Goal: Task Accomplishment & Management: Use online tool/utility

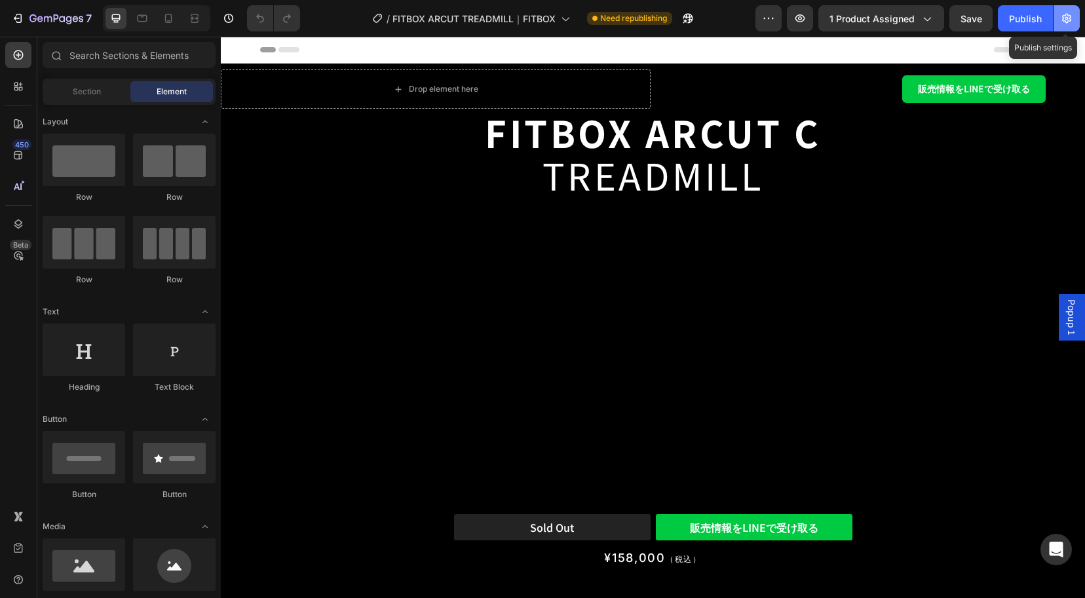
click at [1067, 18] on icon "button" at bounding box center [1067, 18] width 13 height 13
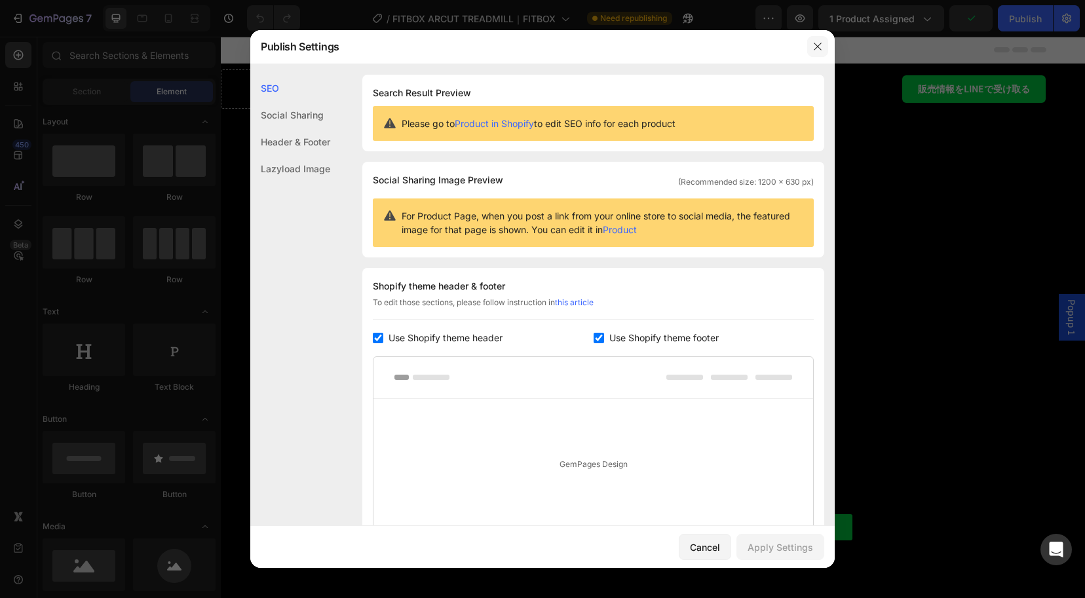
click at [821, 49] on icon "button" at bounding box center [818, 46] width 10 height 10
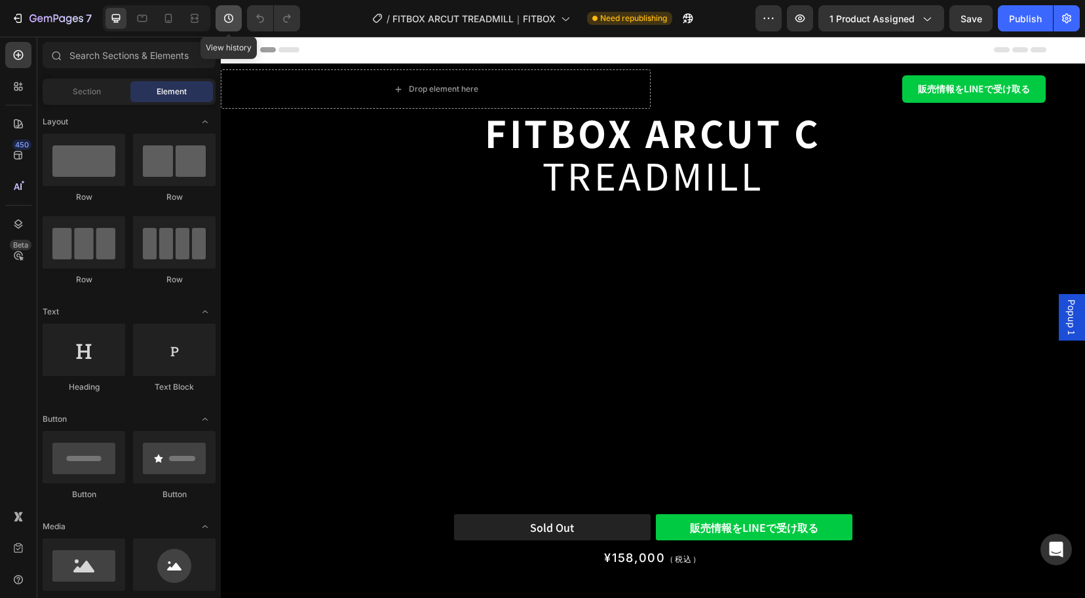
click at [232, 14] on icon "button" at bounding box center [228, 18] width 13 height 13
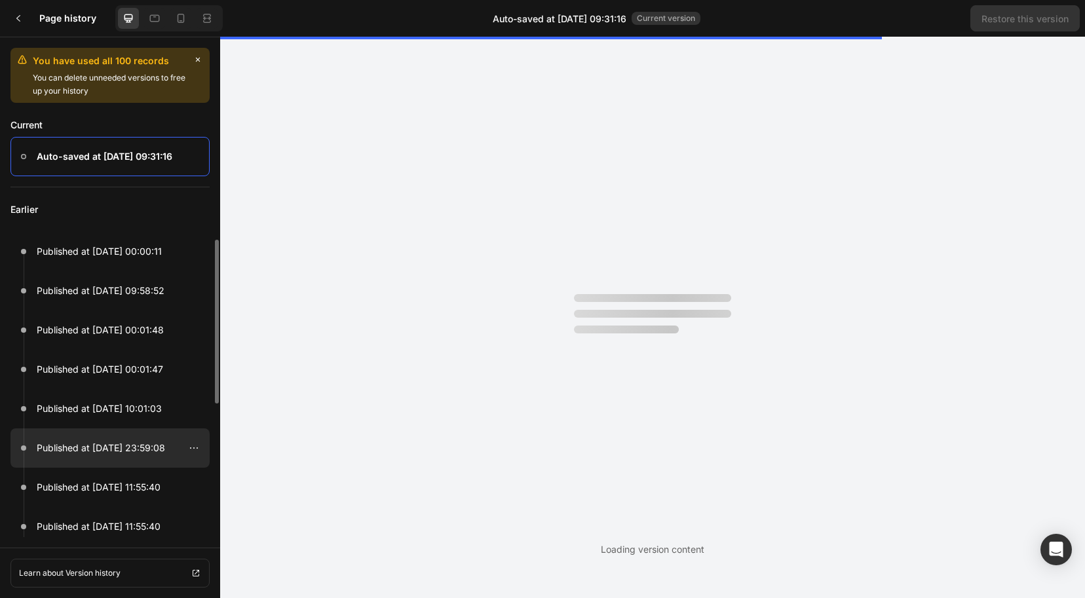
click at [94, 446] on p "Published at [DATE] 23:59:08" at bounding box center [101, 448] width 128 height 16
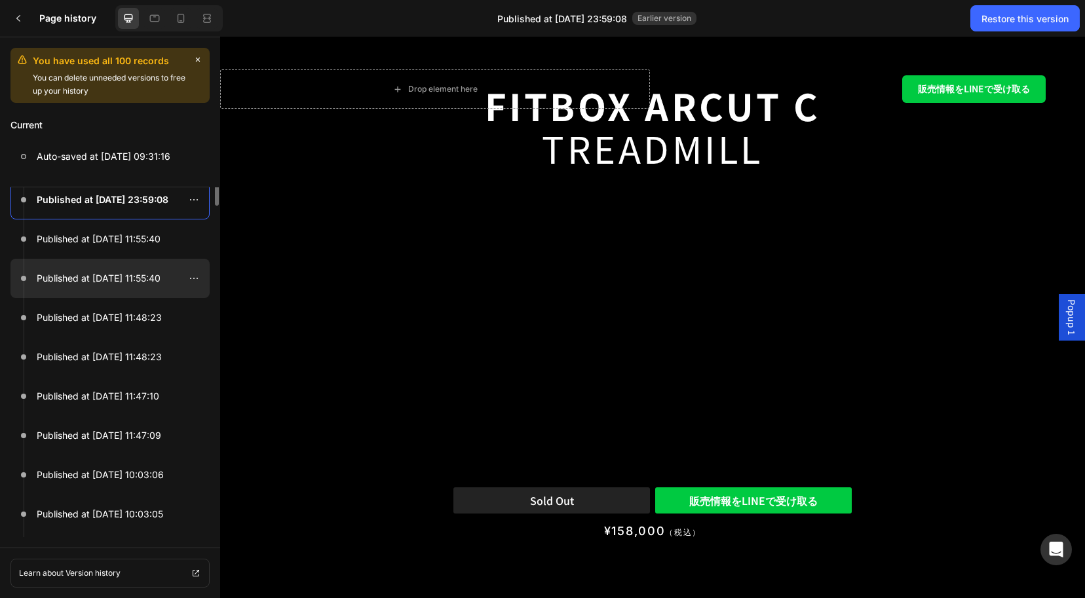
scroll to position [324, 0]
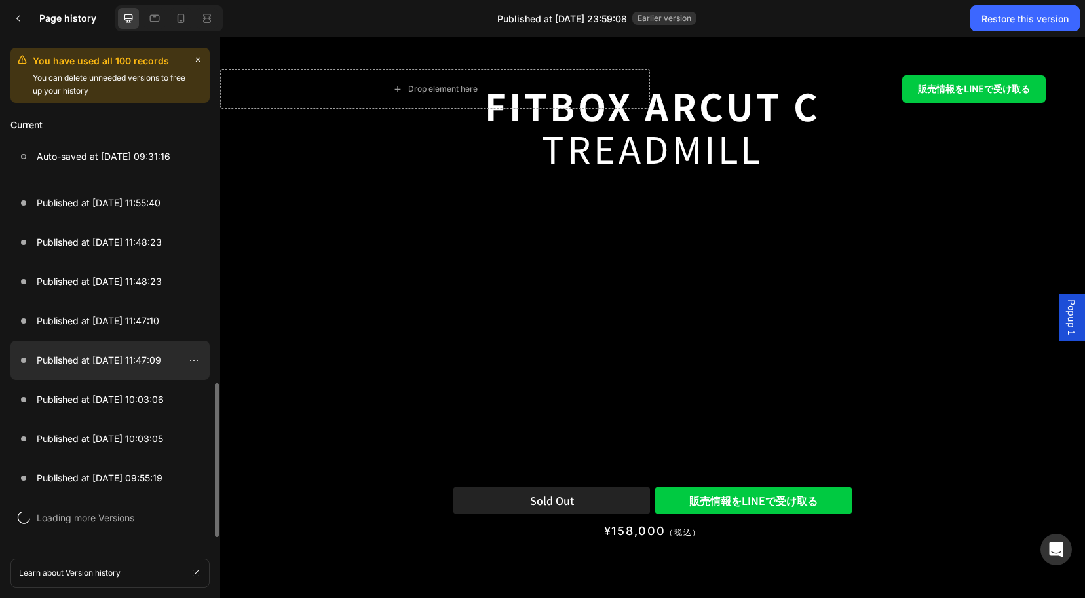
click at [82, 354] on p "Published at [DATE] 11:47:09" at bounding box center [99, 361] width 125 height 16
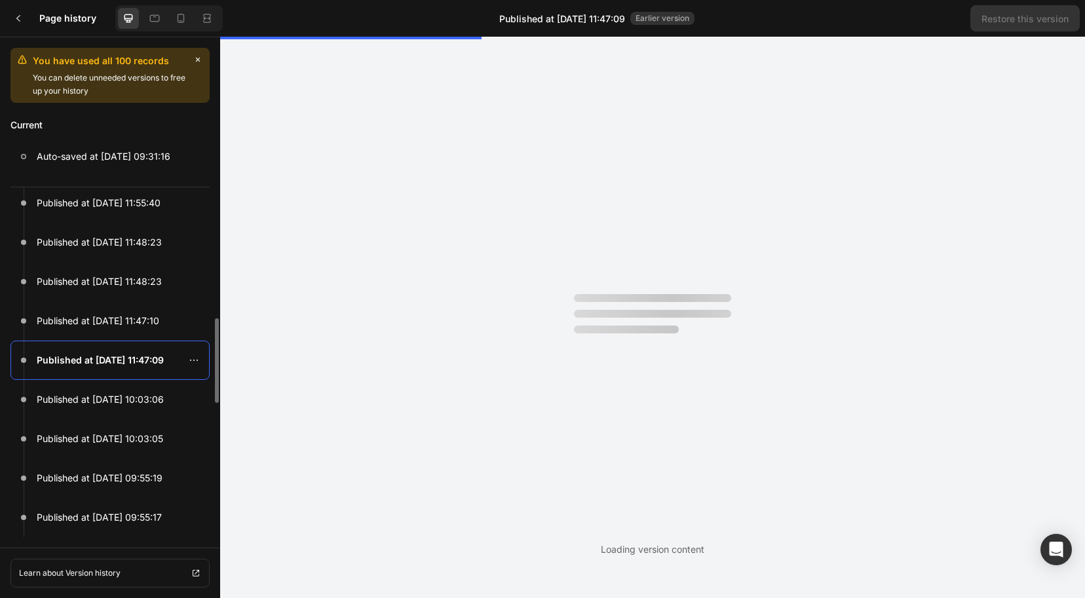
scroll to position [0, 0]
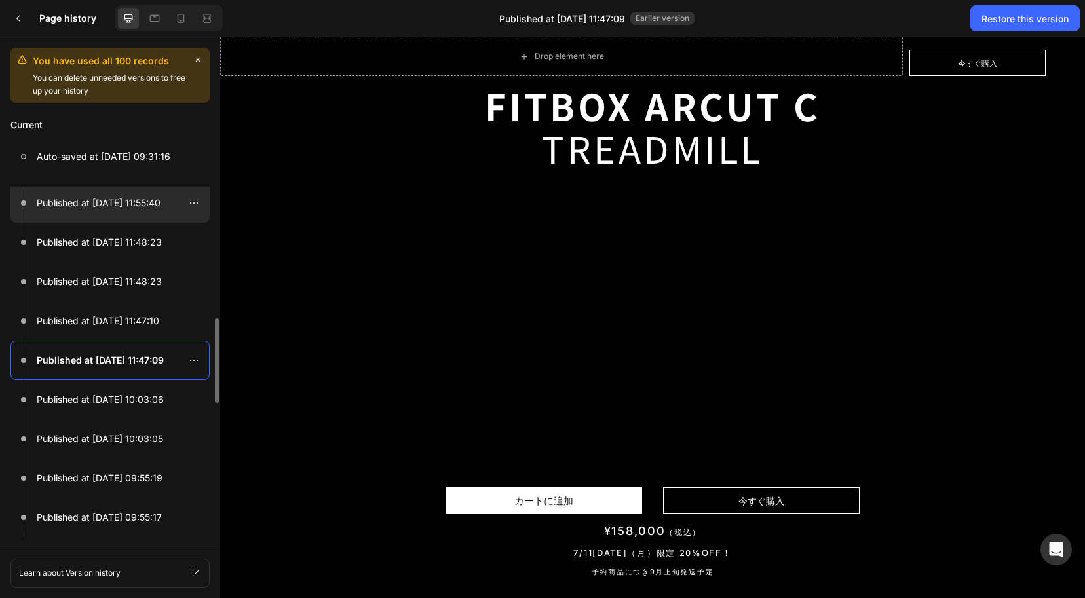
click at [80, 222] on div at bounding box center [109, 203] width 199 height 39
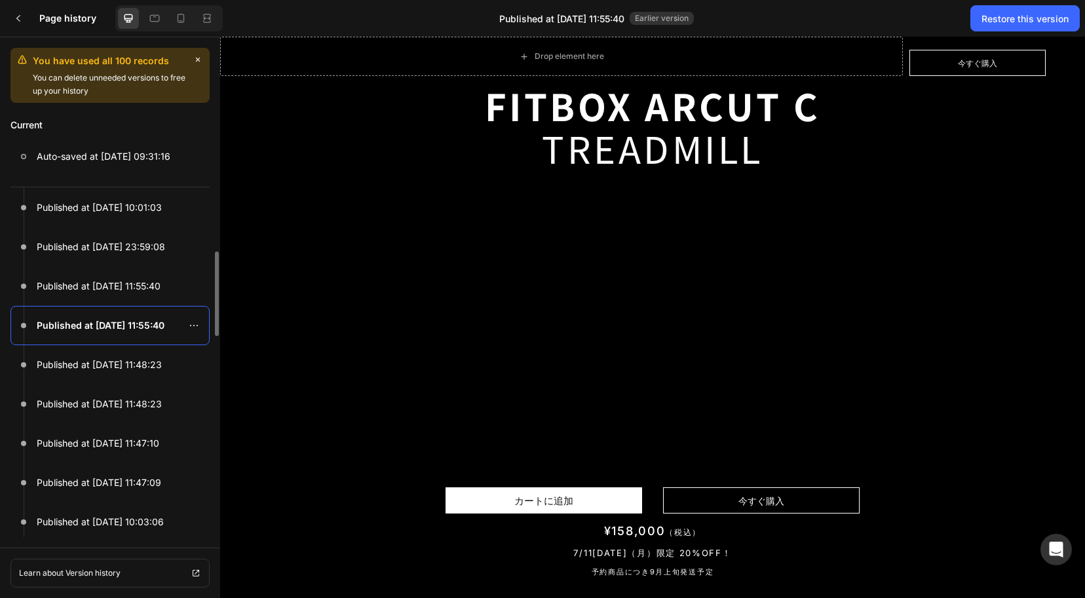
scroll to position [85, 0]
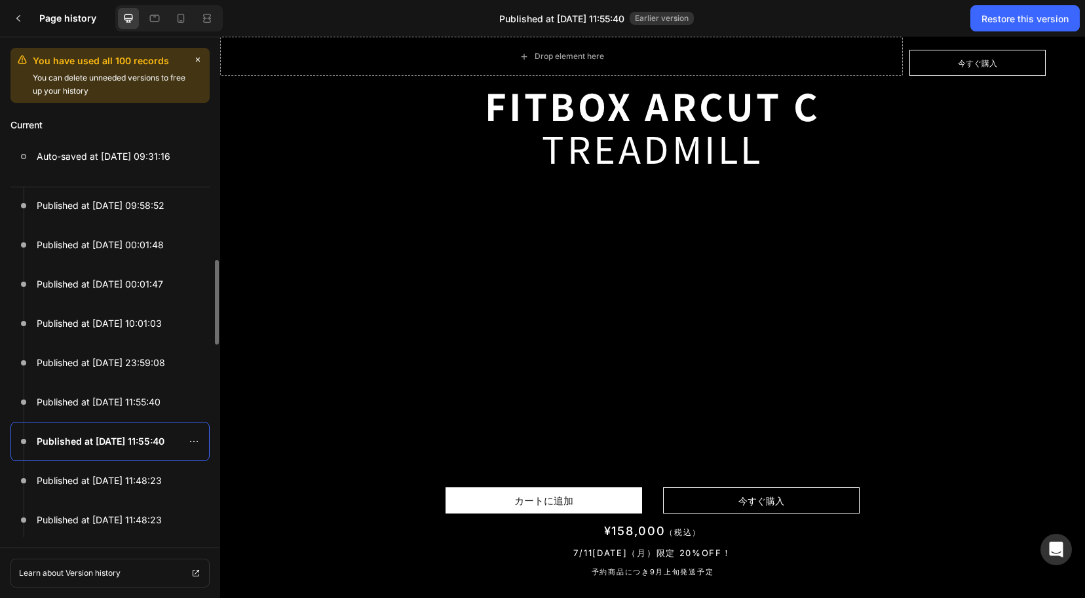
click at [80, 222] on div at bounding box center [109, 205] width 199 height 39
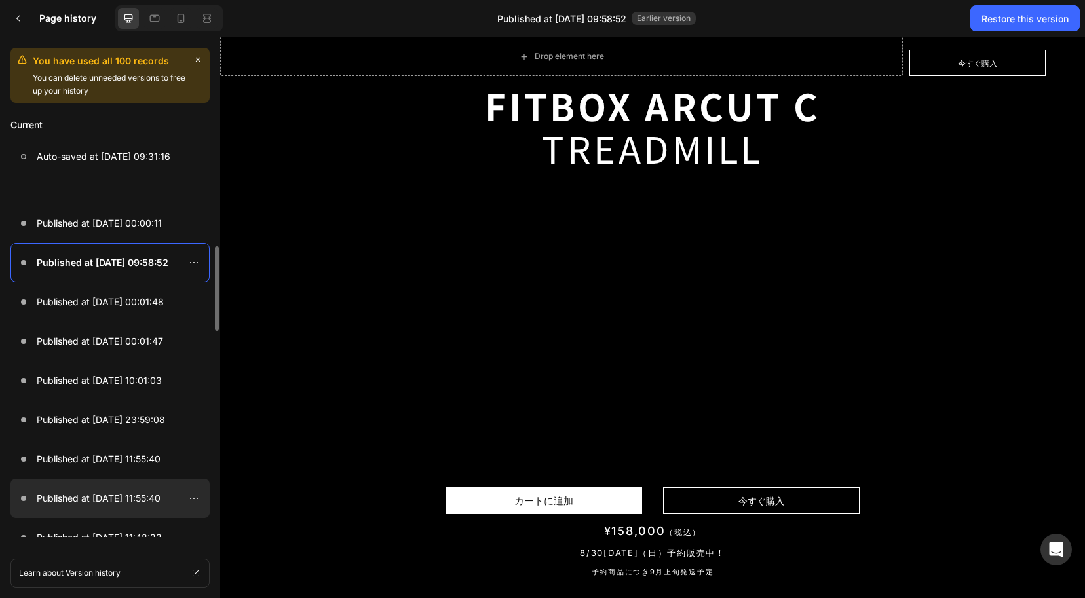
scroll to position [0, 0]
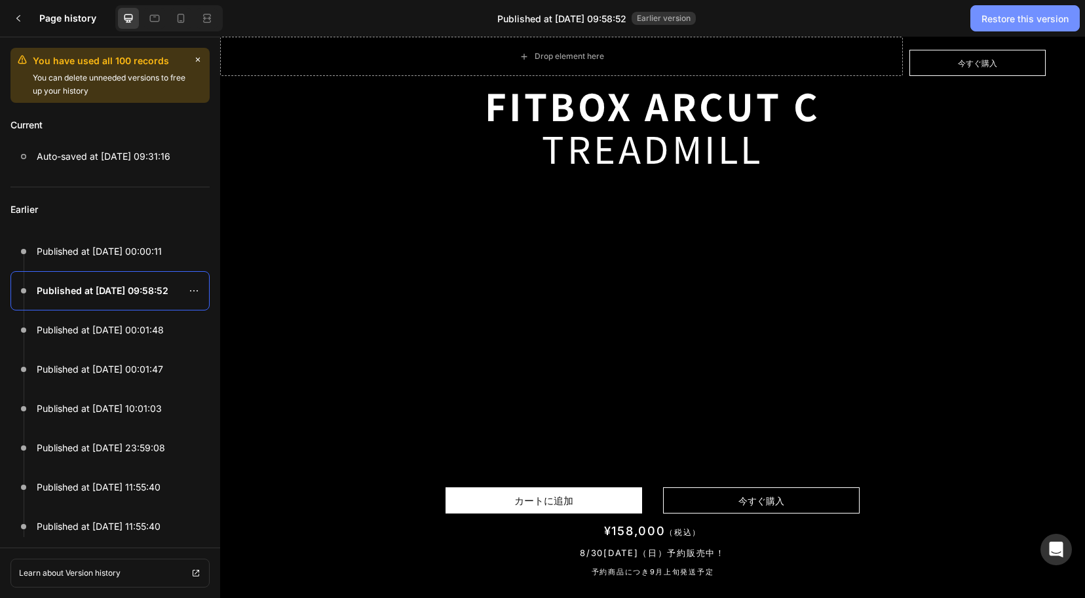
click at [1007, 28] on button "Restore this version" at bounding box center [1025, 18] width 109 height 26
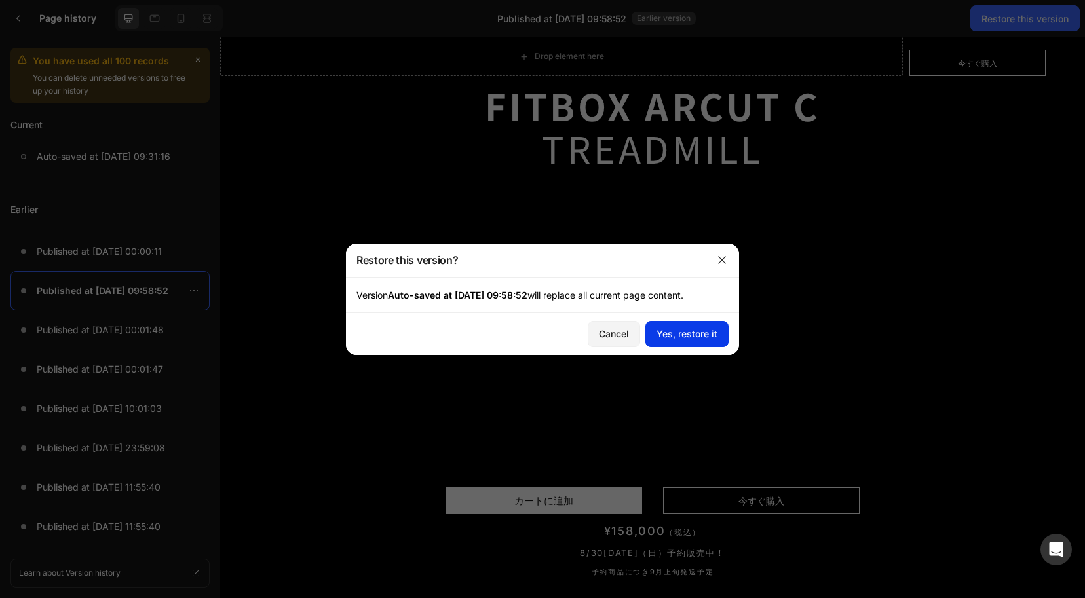
click at [680, 331] on div "Yes, restore it" at bounding box center [687, 334] width 61 height 14
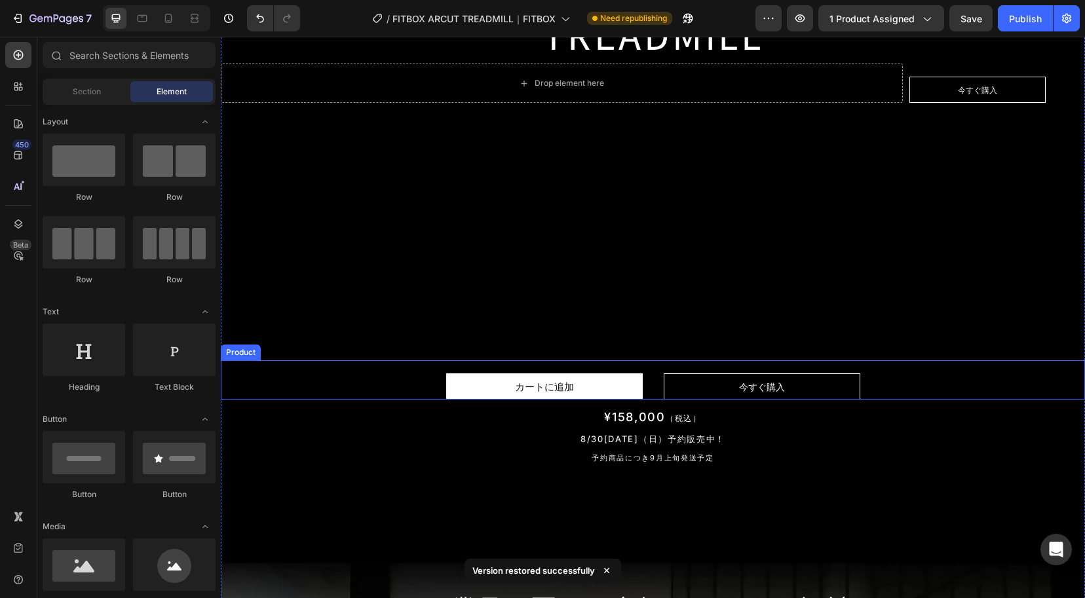
scroll to position [171, 0]
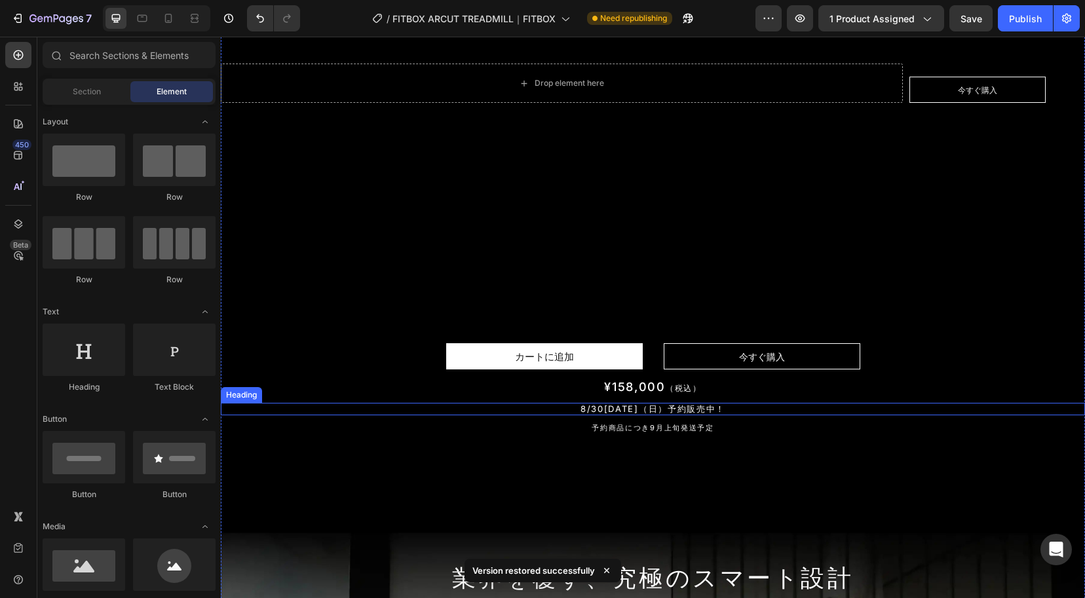
click at [587, 414] on h2 "8/30[DATE]（日）予約販売中！" at bounding box center [653, 409] width 865 height 12
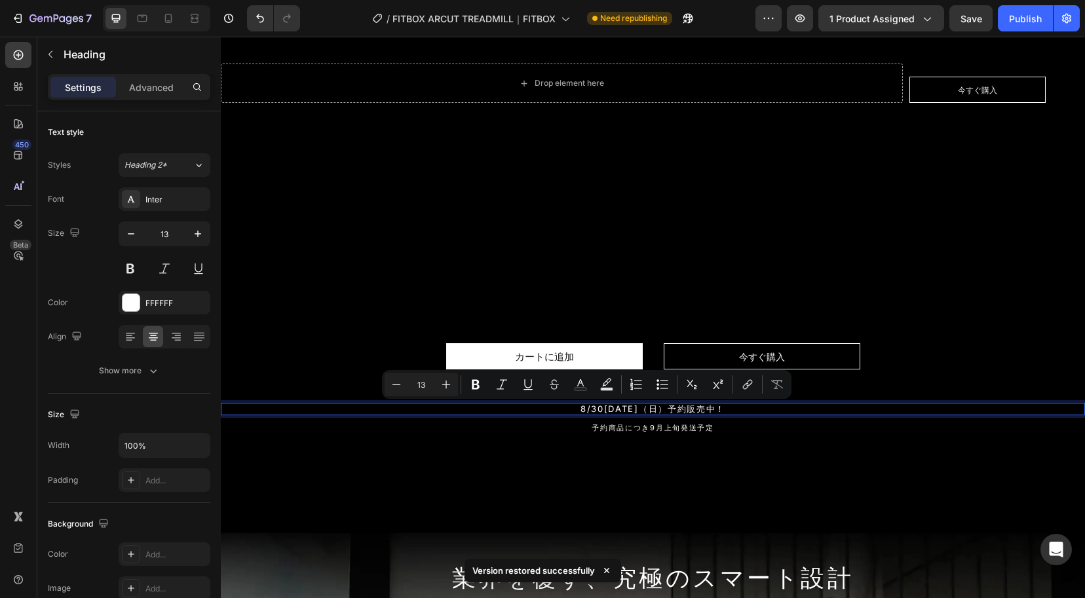
click at [574, 412] on p "8/30[DATE]（日）予約販売中！" at bounding box center [653, 409] width 862 height 10
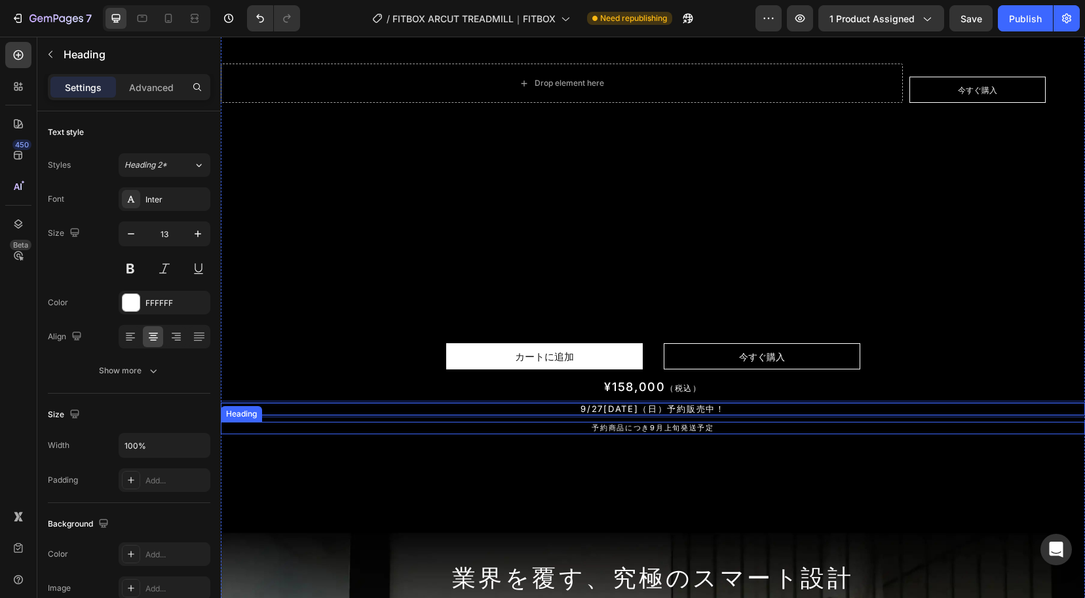
click at [743, 427] on h2 "予約商品につき9月上旬発送予定" at bounding box center [653, 428] width 865 height 12
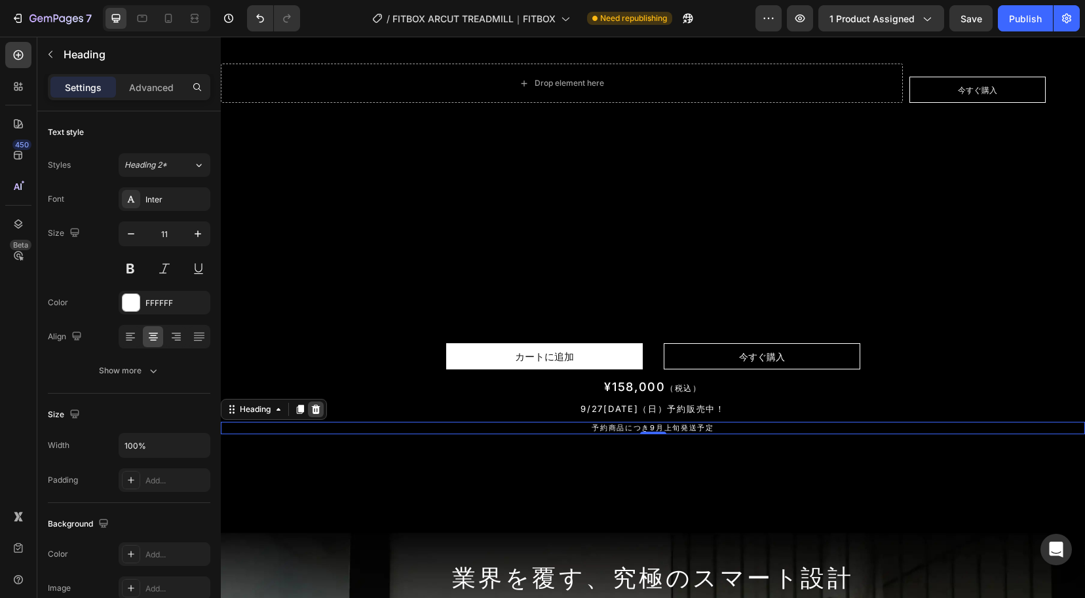
click at [315, 414] on icon at bounding box center [316, 409] width 9 height 9
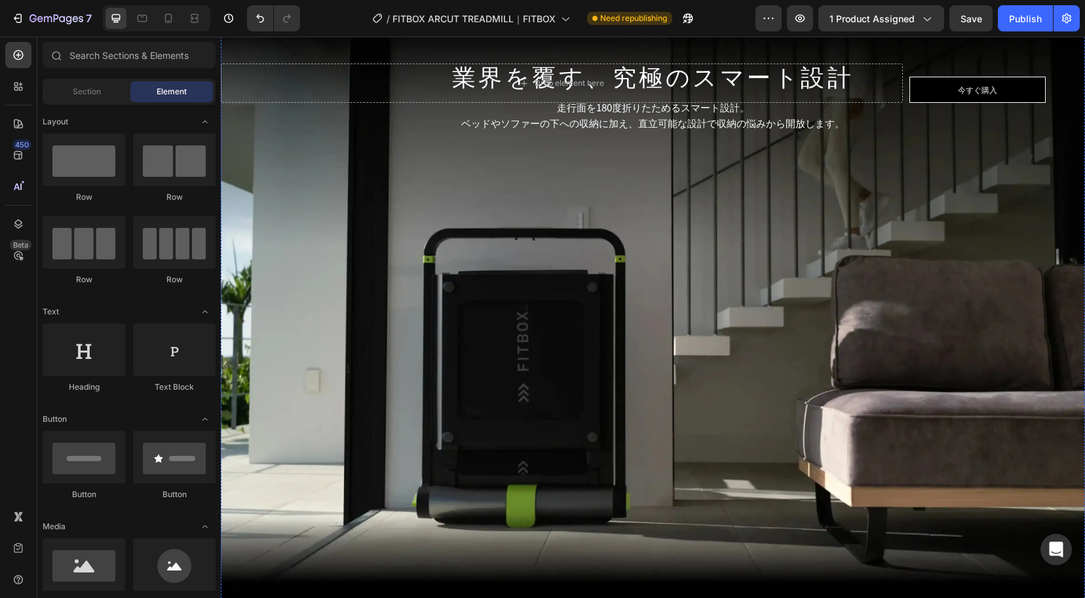
scroll to position [0, 0]
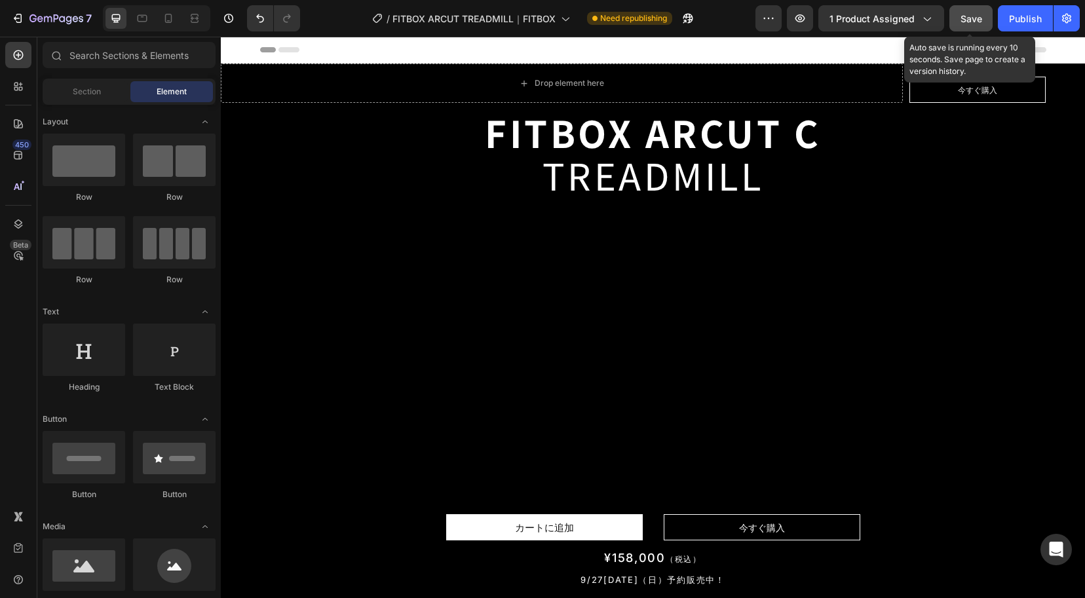
click at [976, 12] on div "Save" at bounding box center [972, 19] width 22 height 14
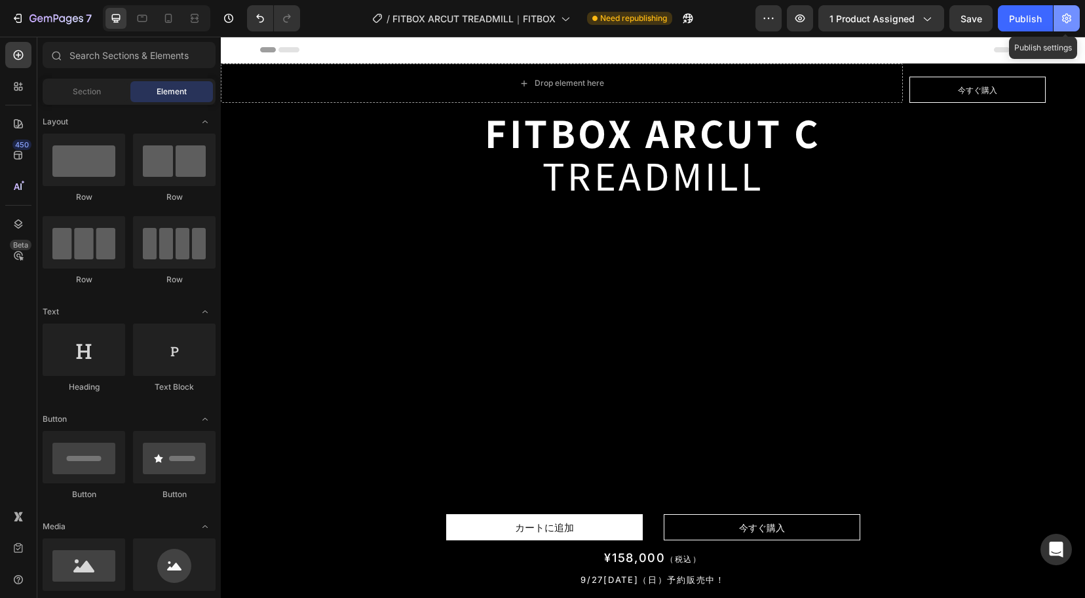
click at [1066, 29] on button "button" at bounding box center [1067, 18] width 26 height 26
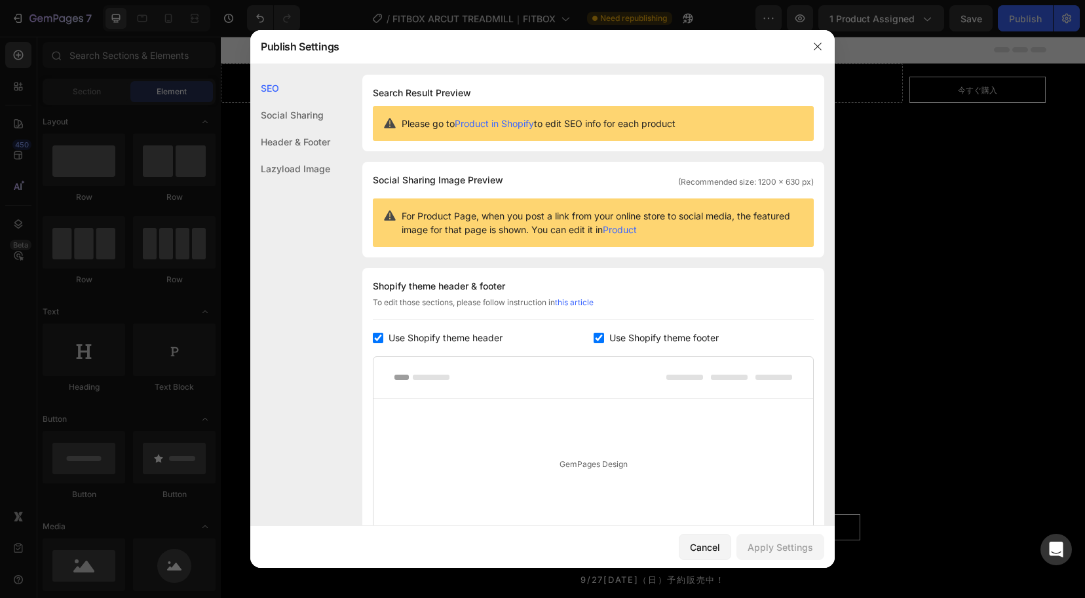
scroll to position [154, 0]
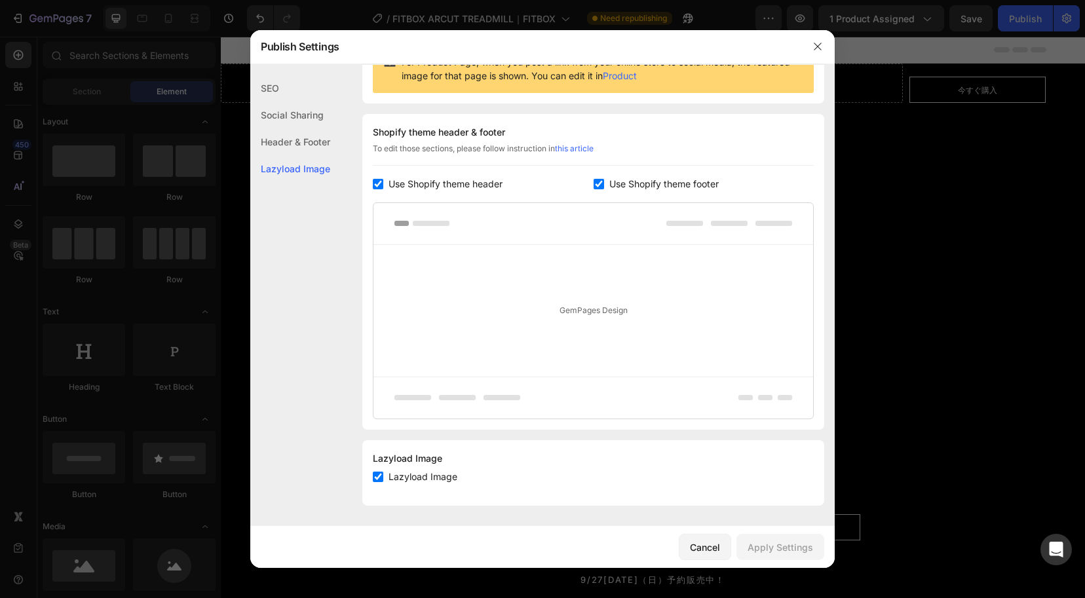
click at [317, 119] on div "Social Sharing" at bounding box center [290, 115] width 80 height 27
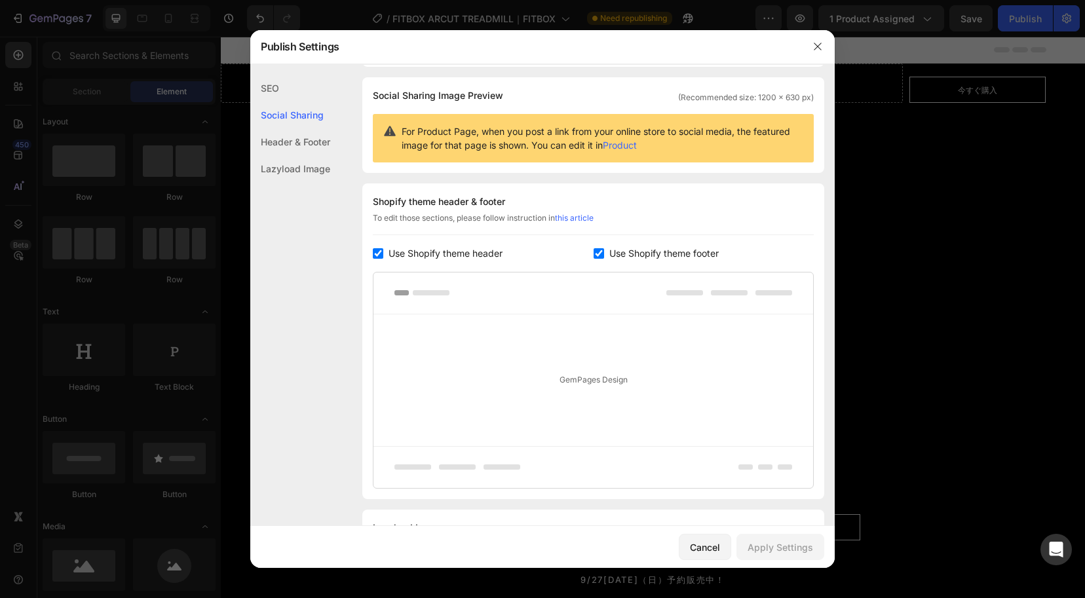
click at [317, 131] on div "Header & Footer" at bounding box center [290, 141] width 80 height 27
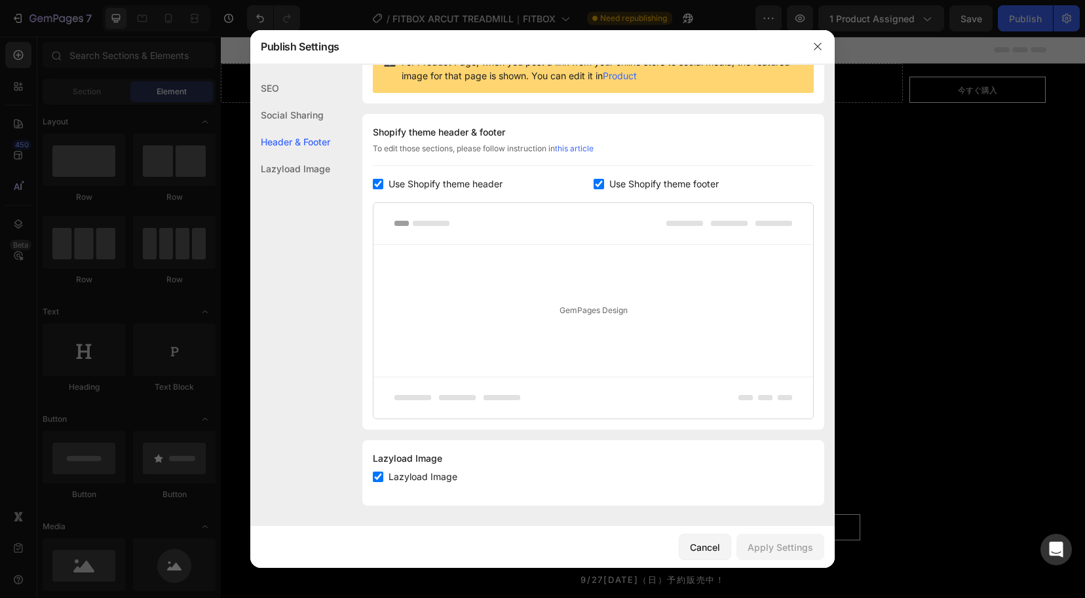
click at [281, 91] on div "SEO" at bounding box center [290, 88] width 80 height 27
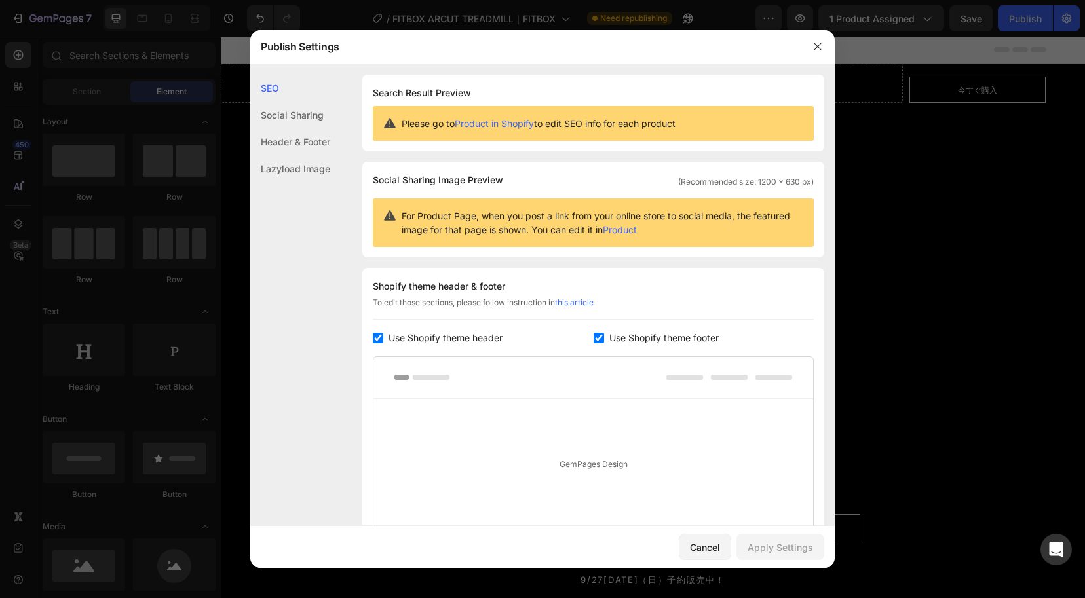
scroll to position [0, 0]
click at [290, 156] on div "Lazyload Image" at bounding box center [290, 168] width 80 height 27
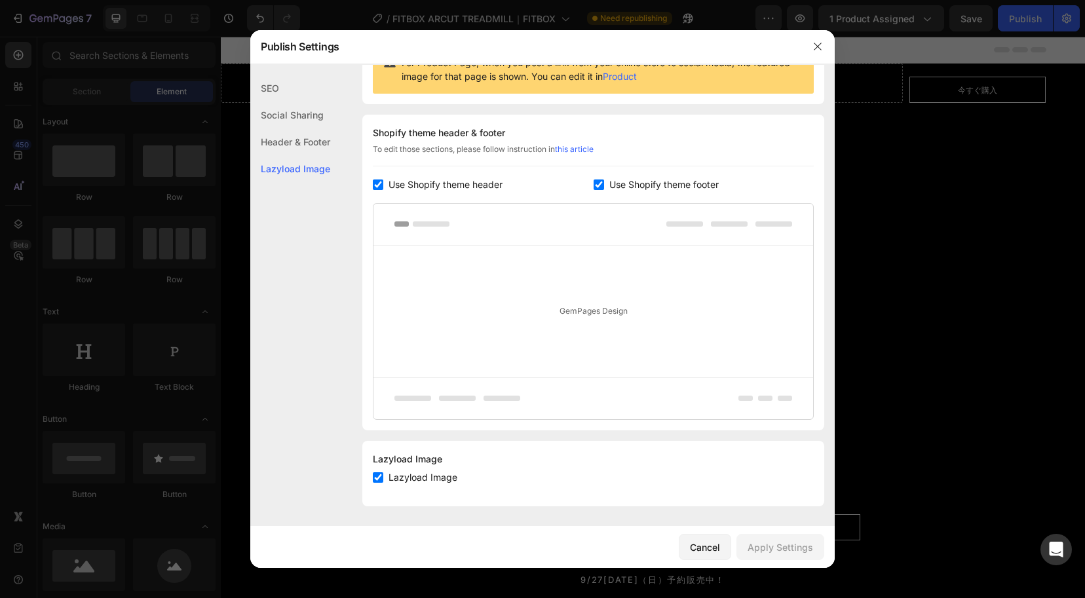
scroll to position [154, 0]
click at [819, 45] on icon "button" at bounding box center [818, 46] width 10 height 10
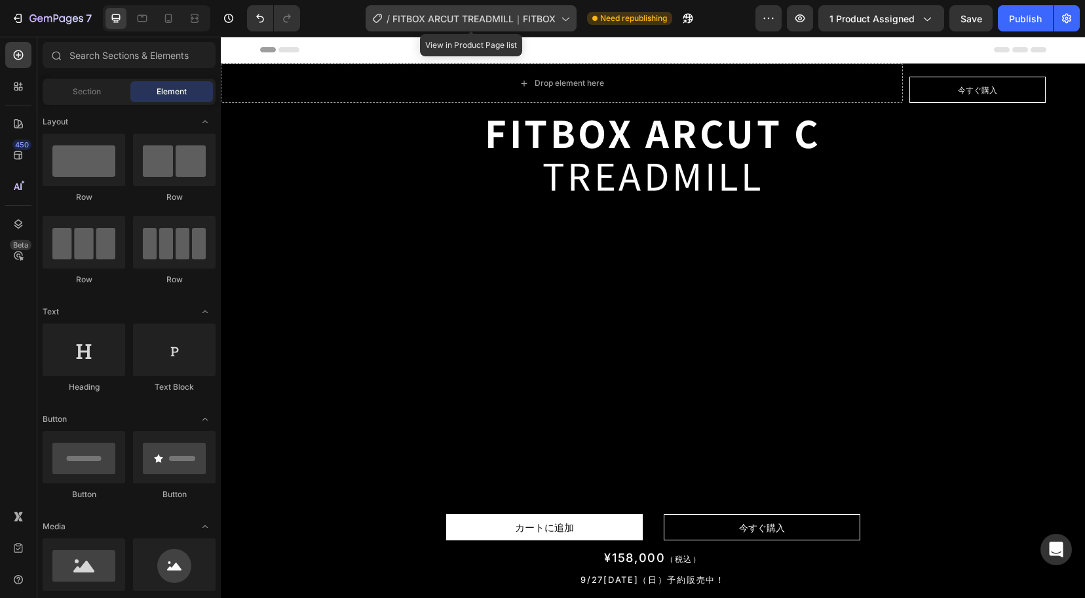
click at [563, 20] on icon at bounding box center [564, 18] width 13 height 13
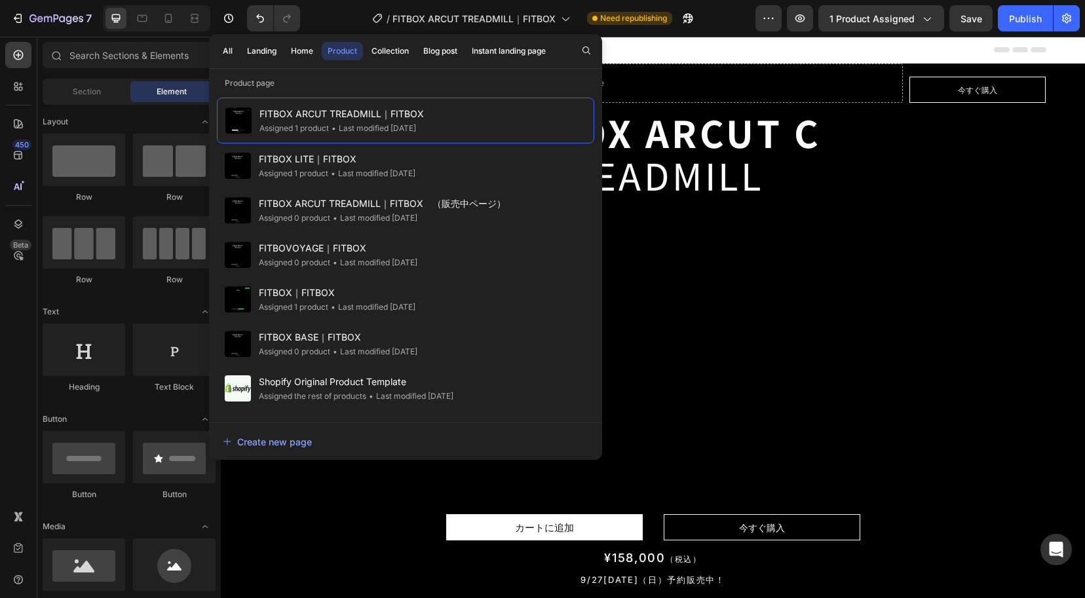
click at [735, 22] on div "/ FITBOX ARCUT TREADMILL｜FITBOX Need republishing" at bounding box center [533, 18] width 445 height 26
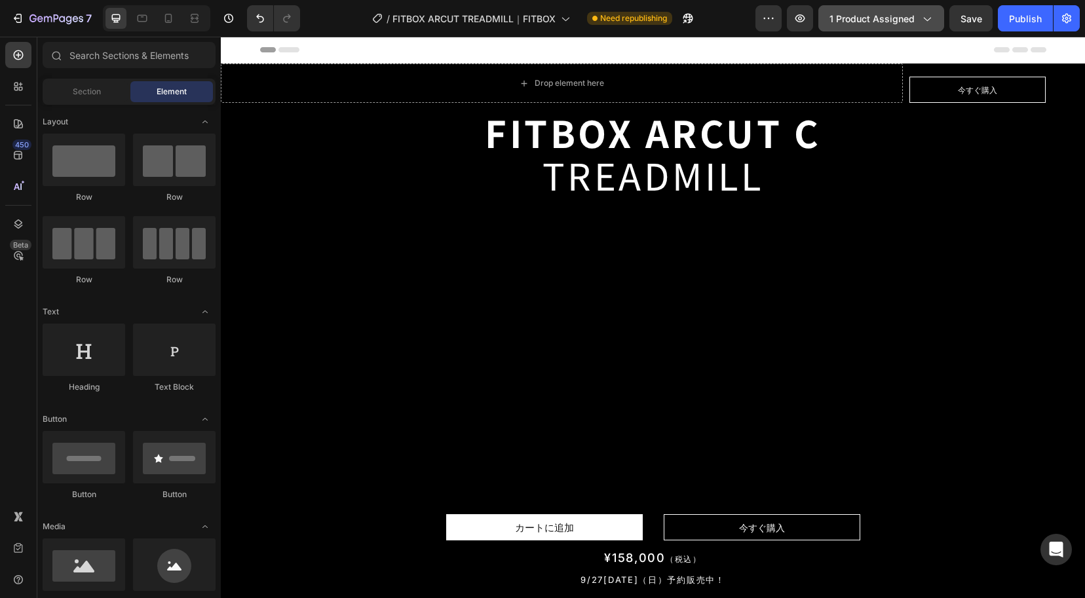
click at [893, 16] on span "1 product assigned" at bounding box center [872, 19] width 85 height 14
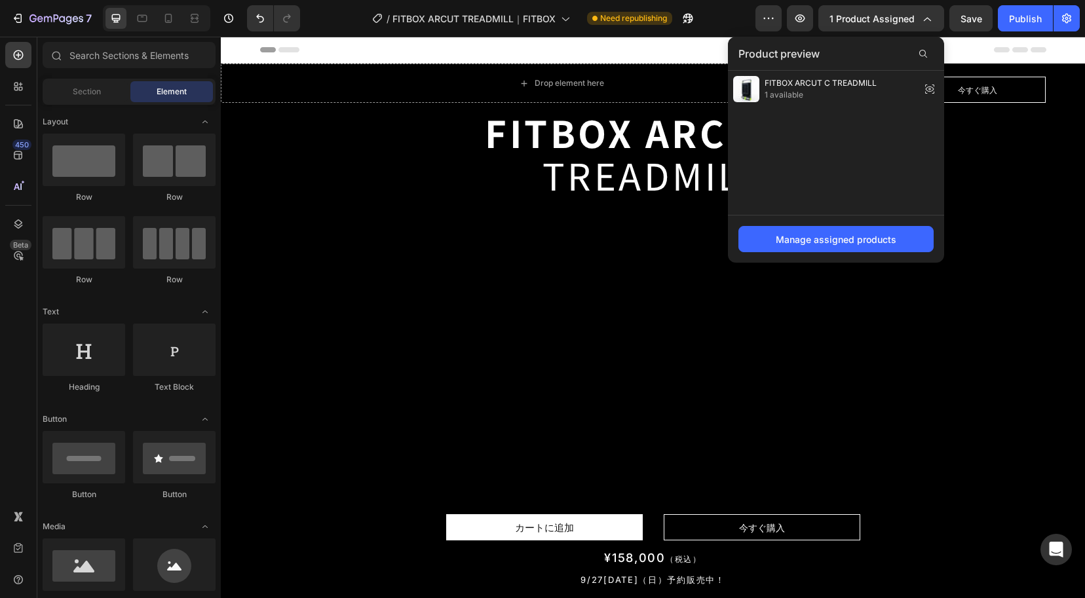
click at [730, 24] on div "/ FITBOX ARCUT TREADMILL｜FITBOX Need republishing" at bounding box center [533, 18] width 445 height 26
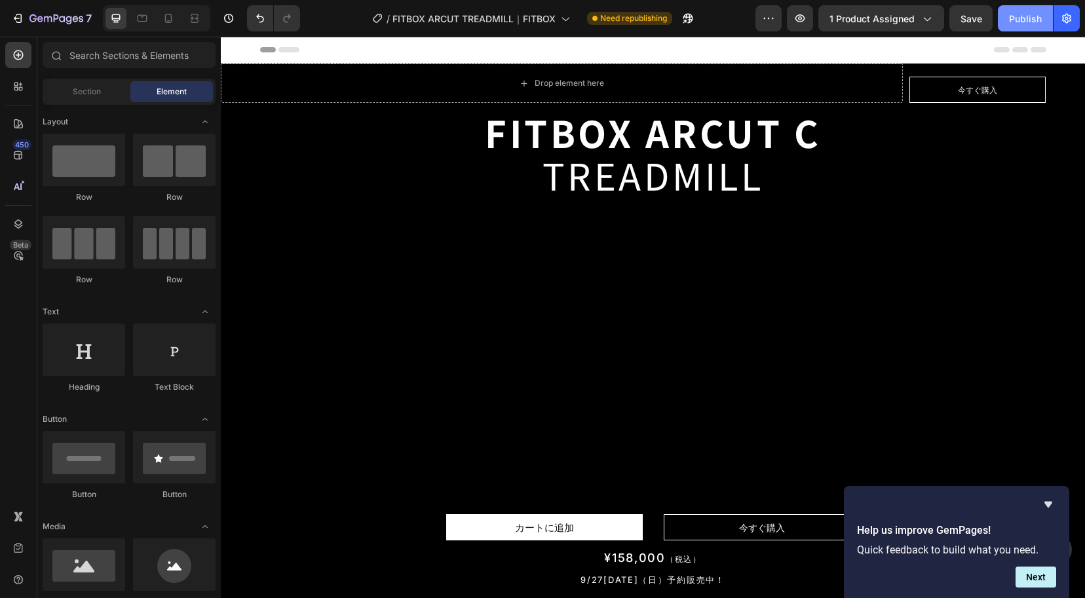
click at [1029, 26] on button "Publish" at bounding box center [1025, 18] width 55 height 26
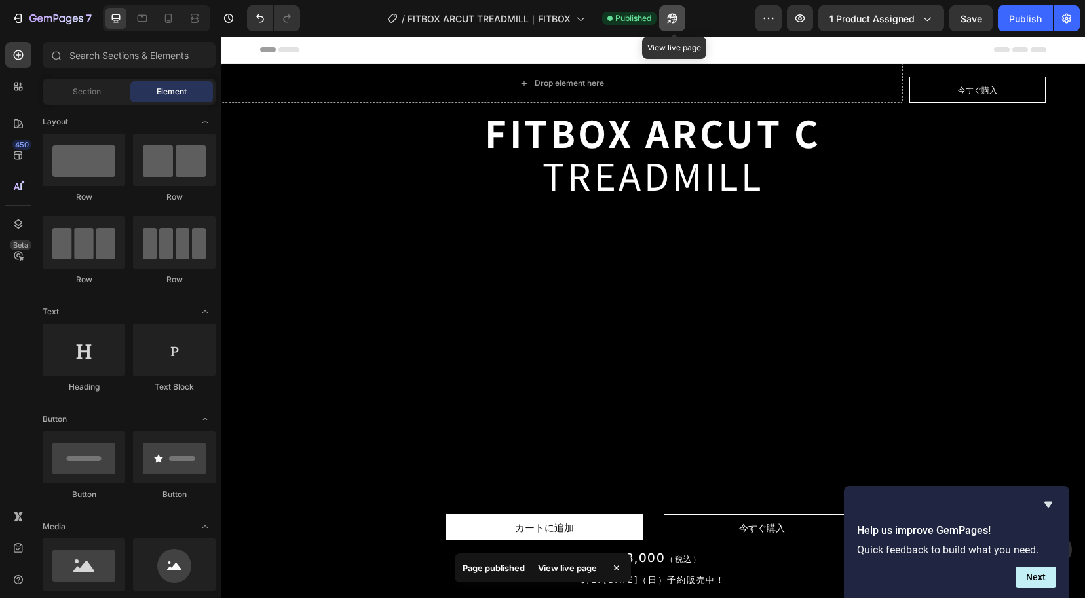
click at [679, 23] on icon "button" at bounding box center [672, 18] width 13 height 13
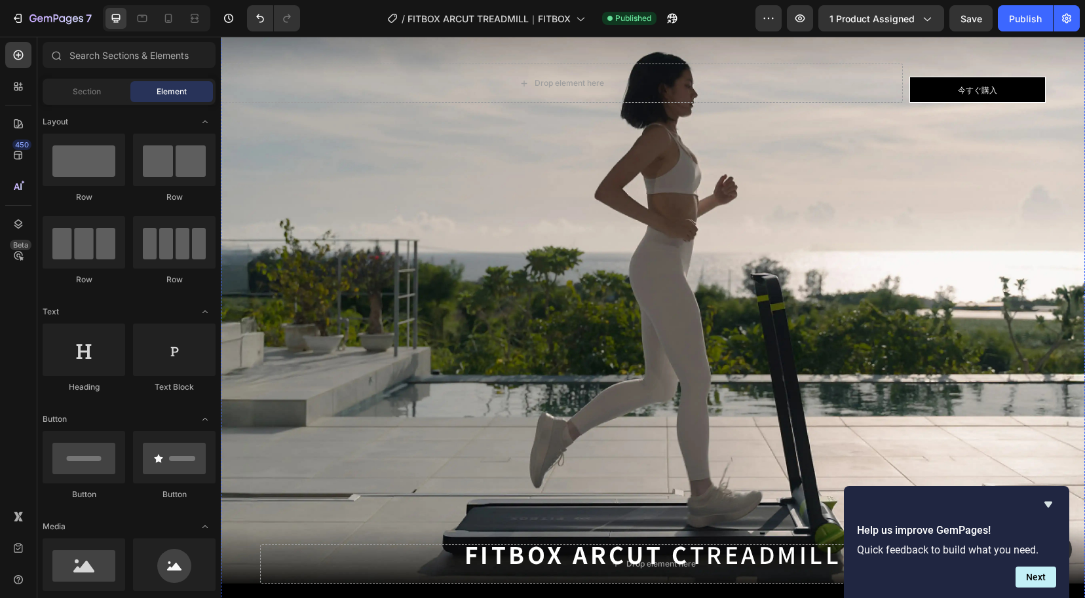
scroll to position [5310, 0]
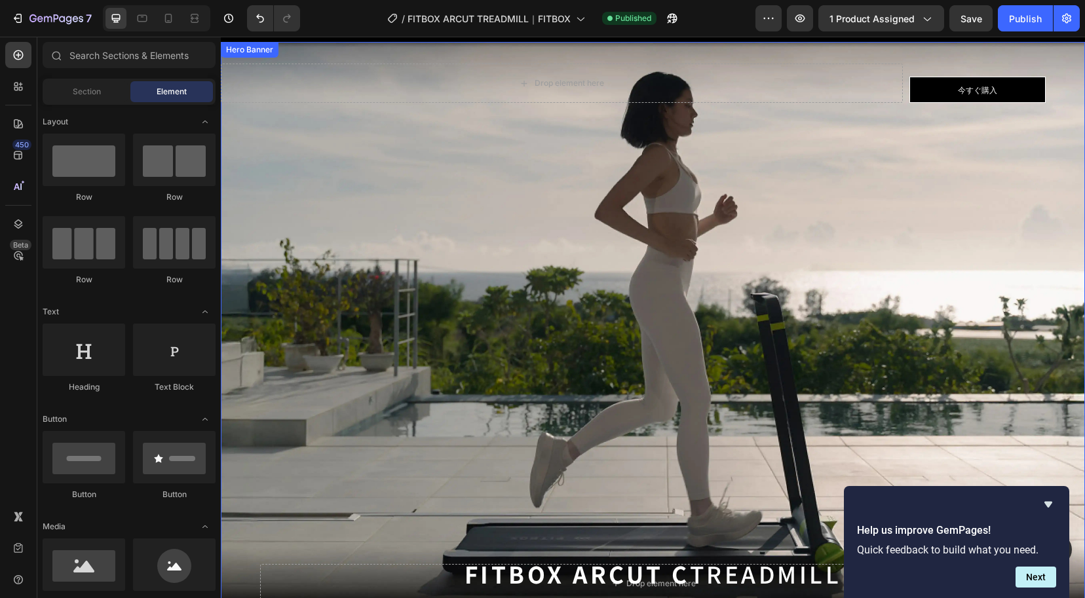
click at [587, 275] on div "Background Image" at bounding box center [653, 323] width 865 height 562
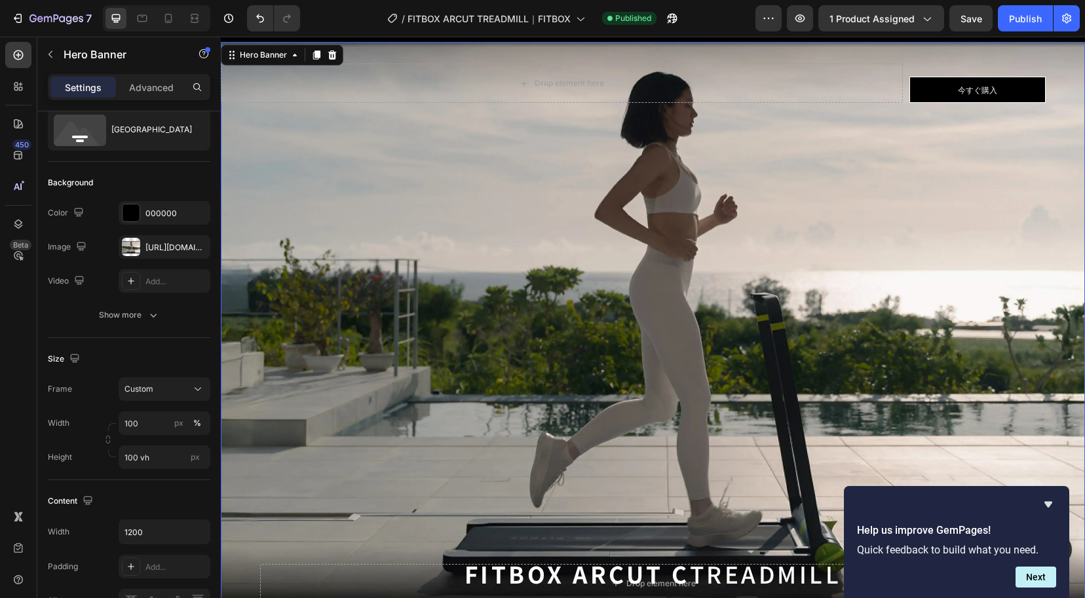
scroll to position [0, 0]
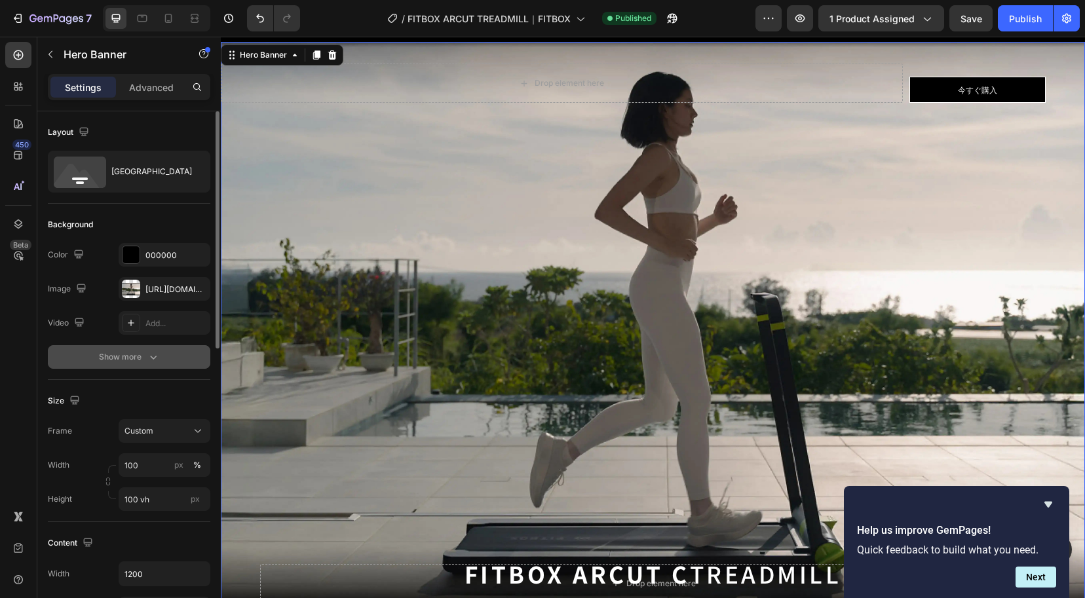
click at [136, 360] on div "Show more" at bounding box center [129, 357] width 61 height 13
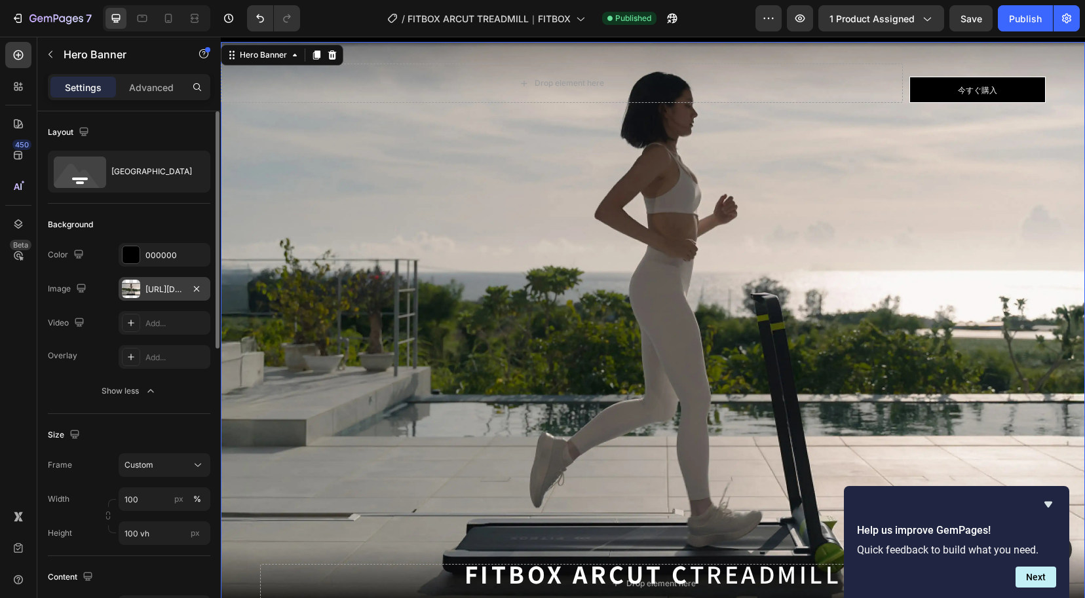
click at [133, 286] on div at bounding box center [131, 289] width 18 height 18
click at [157, 205] on div "Background The changes might be hidden by the image and the video. Color 000000…" at bounding box center [129, 309] width 163 height 210
